Goal: Navigation & Orientation: Find specific page/section

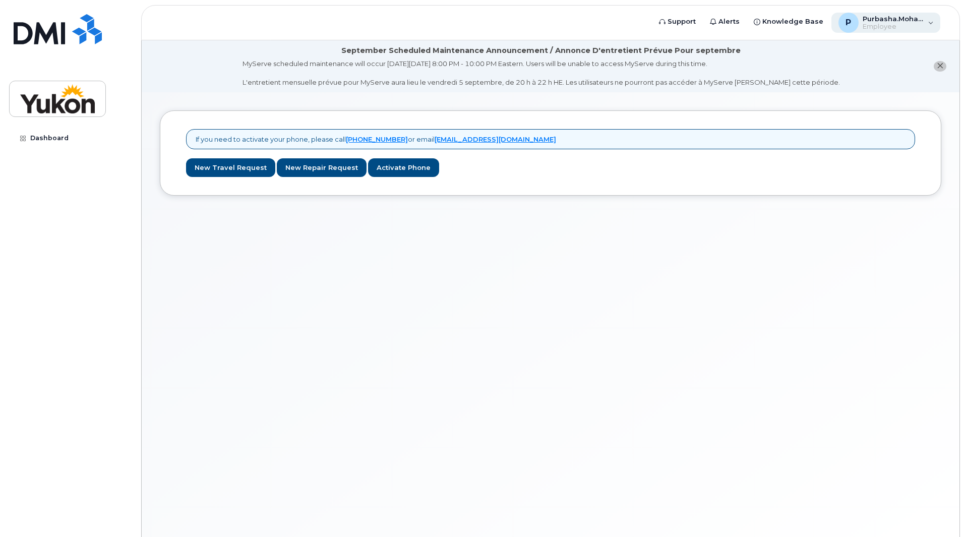
click at [874, 24] on span "Employee" at bounding box center [892, 27] width 60 height 8
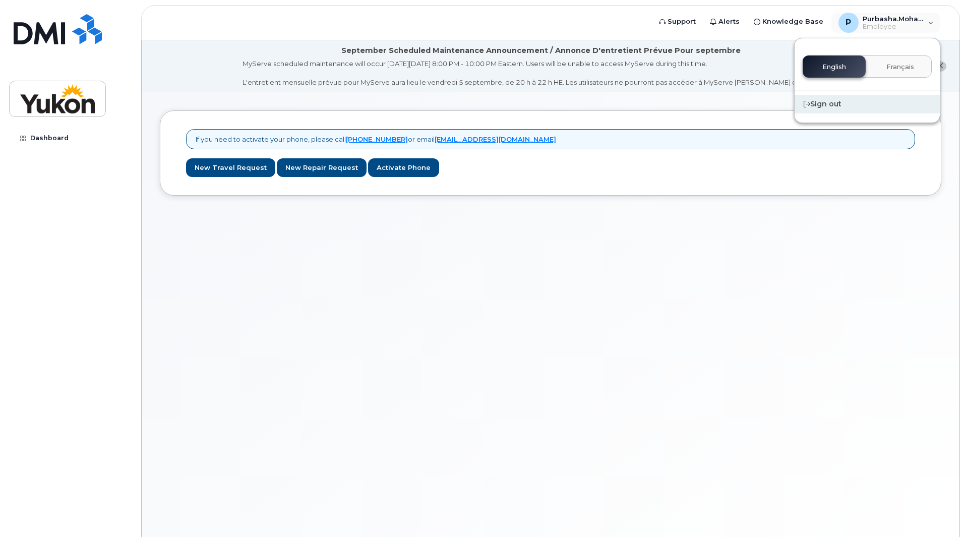
click at [826, 101] on div "Sign out" at bounding box center [866, 104] width 145 height 19
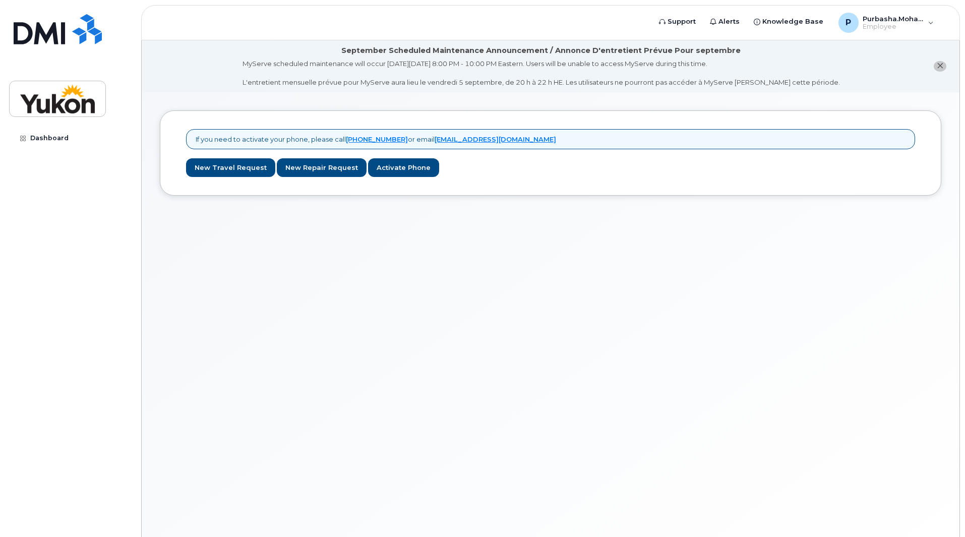
click at [941, 70] on button "close notification" at bounding box center [939, 66] width 13 height 11
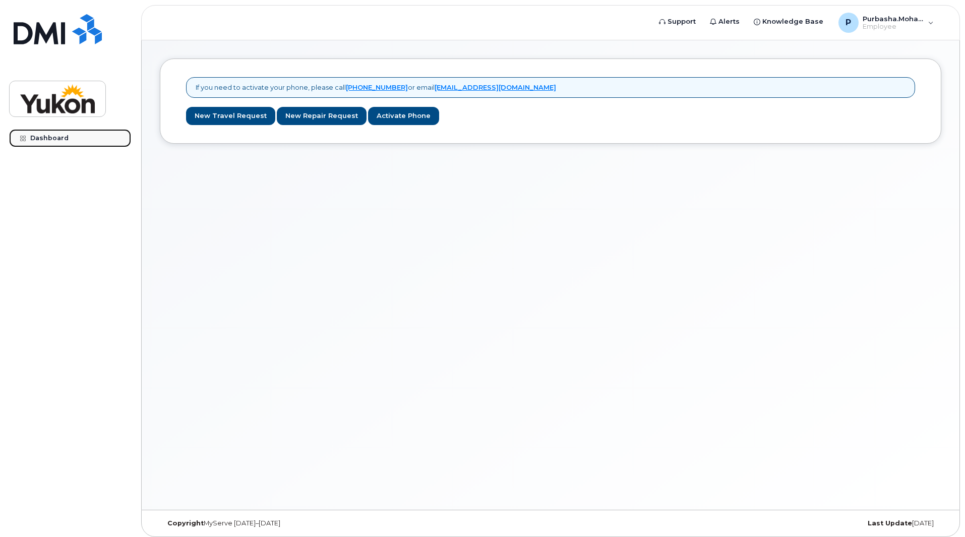
click at [46, 138] on div "Dashboard" at bounding box center [49, 138] width 38 height 8
click at [47, 138] on div "Dashboard" at bounding box center [49, 138] width 38 height 8
click at [47, 87] on img at bounding box center [58, 98] width 78 height 29
click at [880, 21] on span "Purbasha.Mohanty" at bounding box center [892, 19] width 60 height 8
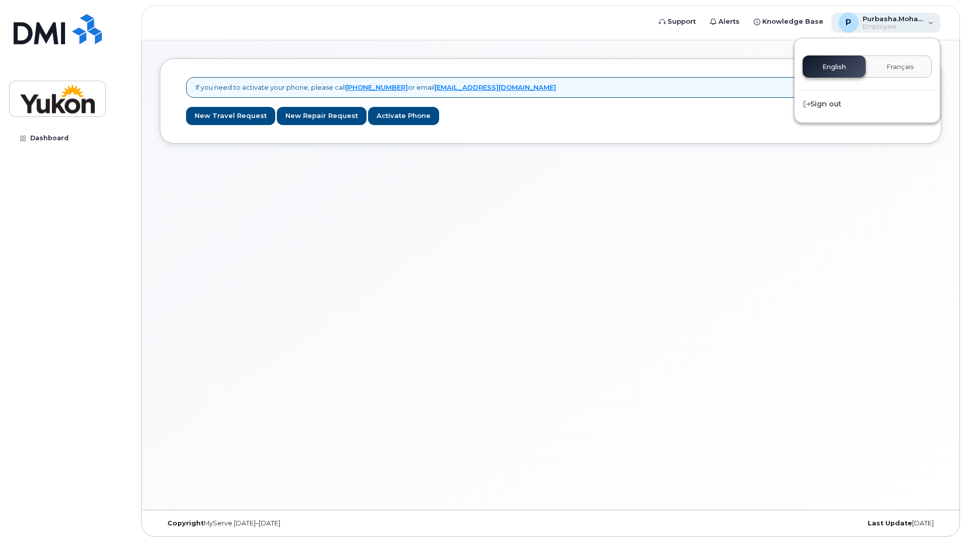
click at [933, 22] on div "P Purbasha.Mohanty Employee" at bounding box center [885, 23] width 109 height 20
click at [44, 21] on img at bounding box center [58, 29] width 88 height 30
